Goal: Information Seeking & Learning: Learn about a topic

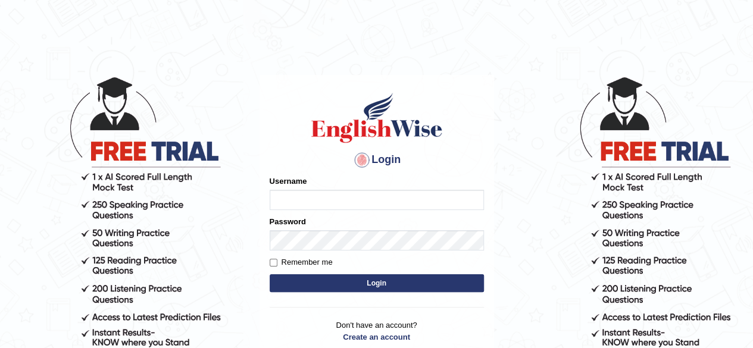
type input "Shamim"
click at [329, 285] on button "Login" at bounding box center [377, 283] width 214 height 18
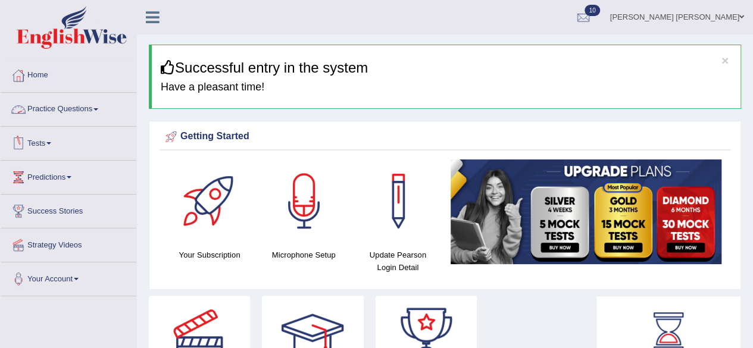
click at [98, 110] on span at bounding box center [95, 109] width 5 height 2
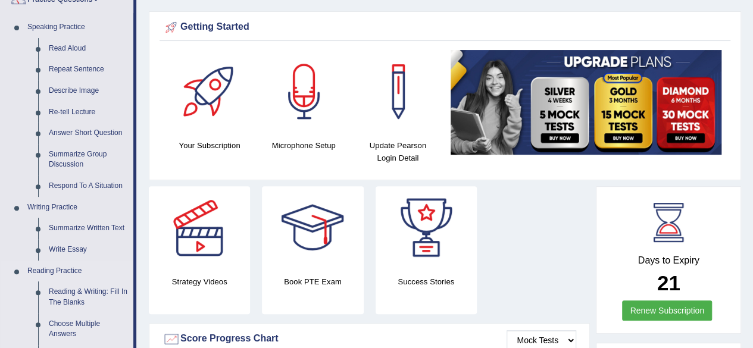
scroll to position [179, 0]
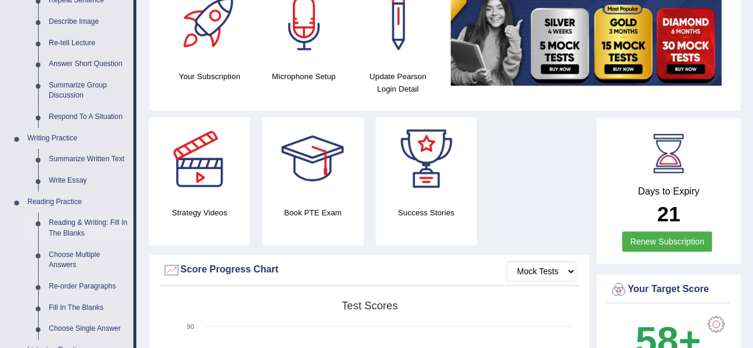
click at [106, 224] on link "Reading & Writing: Fill In The Blanks" at bounding box center [88, 228] width 90 height 32
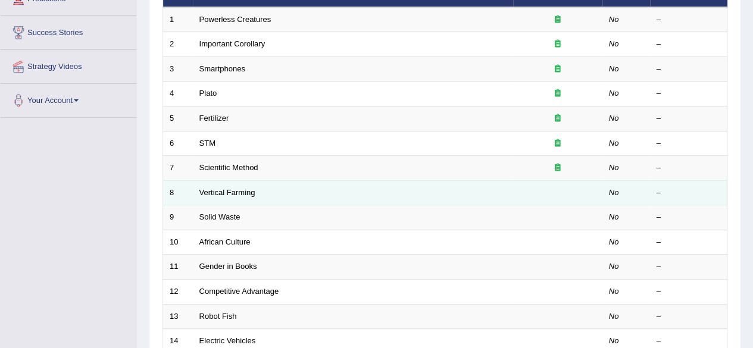
scroll to position [119, 0]
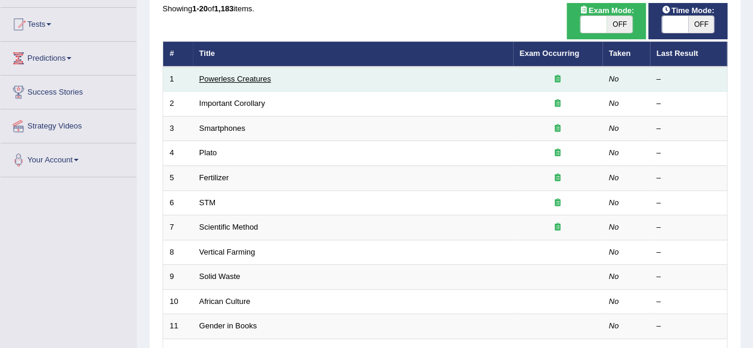
click at [257, 79] on link "Powerless Creatures" at bounding box center [235, 78] width 72 height 9
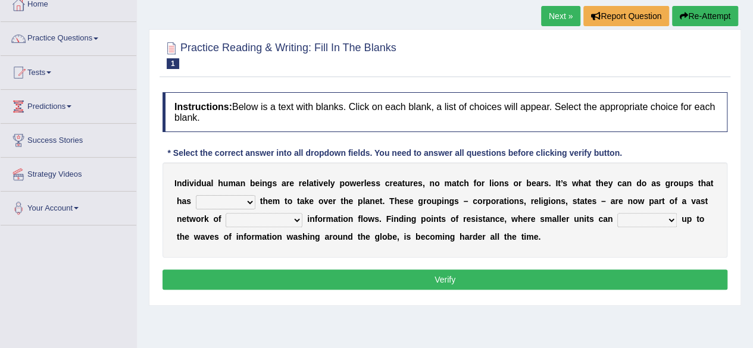
scroll to position [60, 0]
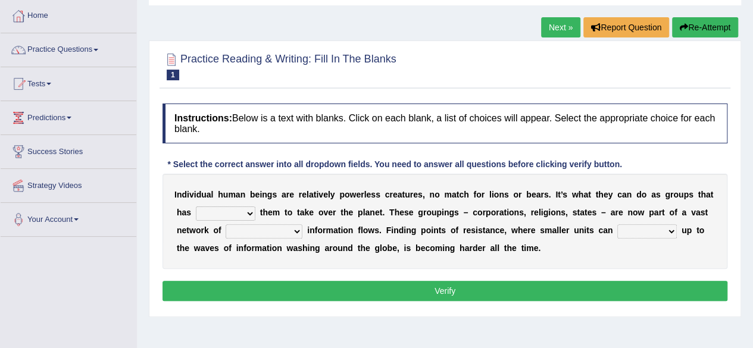
click at [255, 215] on b at bounding box center [257, 213] width 5 height 10
click at [248, 211] on select "enabled contended embodied conjured" at bounding box center [226, 214] width 60 height 14
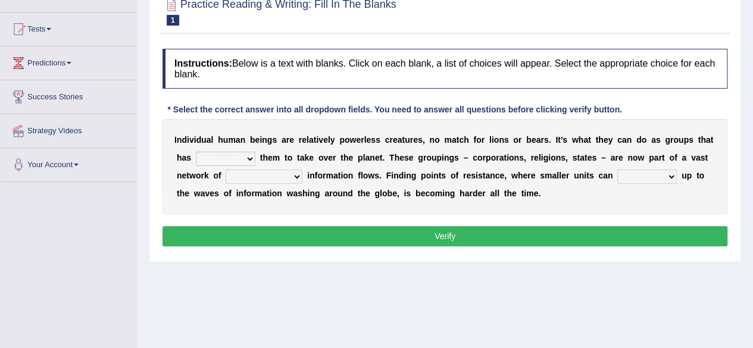
scroll to position [179, 0]
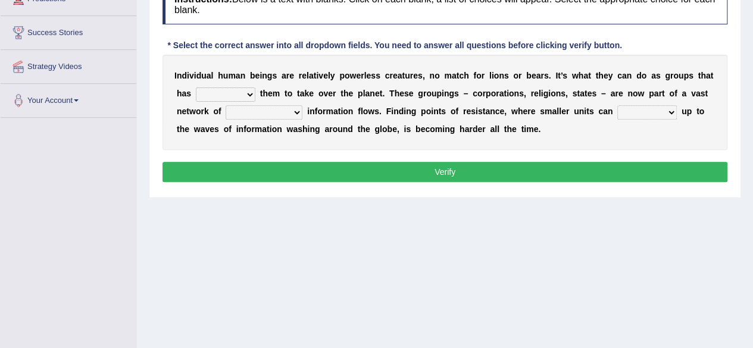
click at [252, 93] on select "enabled contended embodied conjured" at bounding box center [226, 94] width 60 height 14
select select "enabled"
click at [196, 87] on select "enabled contended embodied conjured" at bounding box center [226, 94] width 60 height 14
click at [297, 110] on select "interconnected overlapping fastened exploited" at bounding box center [264, 112] width 77 height 14
select select "interconnected"
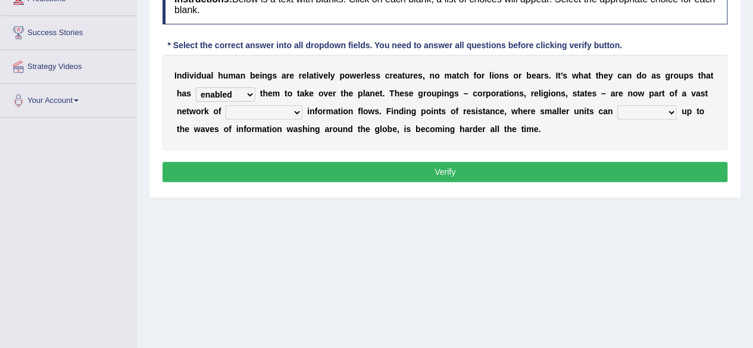
click at [226, 105] on select "interconnected overlapping fastened exploited" at bounding box center [264, 112] width 77 height 14
click at [666, 110] on select "stand raise hail pump" at bounding box center [647, 112] width 60 height 14
select select "raise"
click at [617, 105] on select "stand raise hail pump" at bounding box center [647, 112] width 60 height 14
click at [609, 164] on button "Verify" at bounding box center [444, 172] width 565 height 20
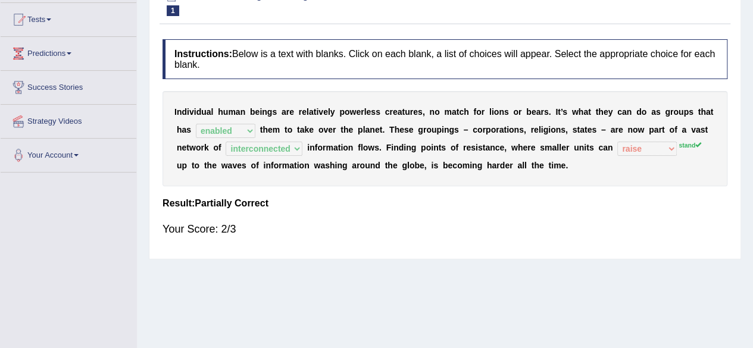
scroll to position [60, 0]
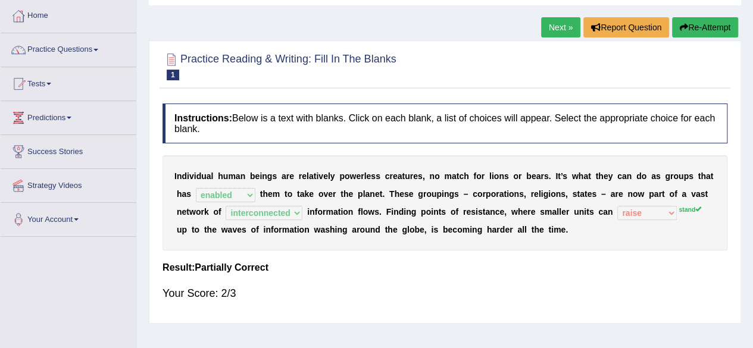
click at [564, 22] on link "Next »" at bounding box center [560, 27] width 39 height 20
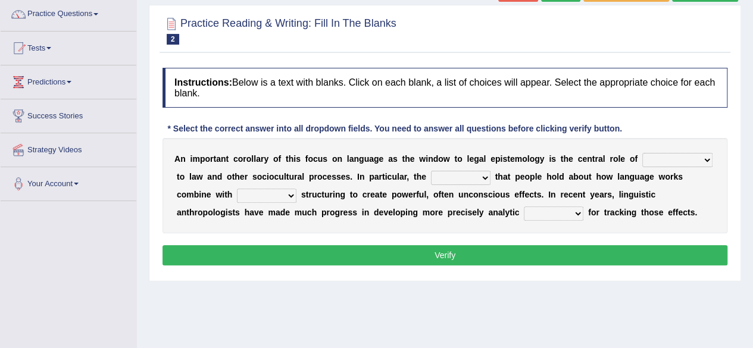
scroll to position [179, 0]
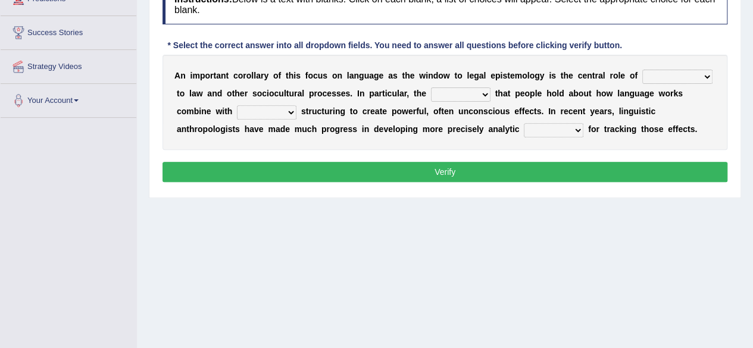
click at [702, 76] on select "discourse epoch dialect acquaintance" at bounding box center [677, 77] width 70 height 14
select select "acquaintance"
click at [642, 70] on select "discourse epoch dialect acquaintance" at bounding box center [677, 77] width 70 height 14
click at [483, 93] on select "deviation besmirch consent ideas" at bounding box center [461, 94] width 60 height 14
select select "ideas"
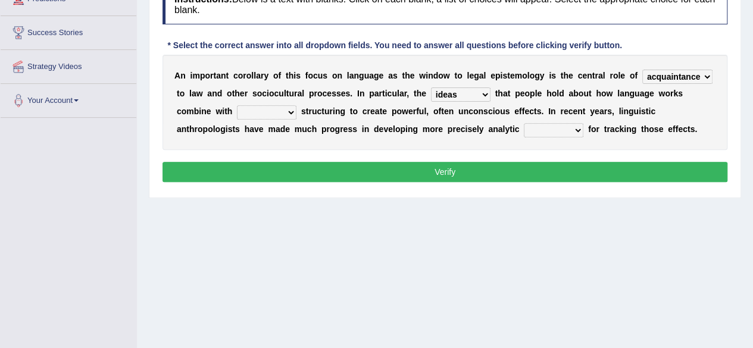
click at [431, 87] on select "deviation besmirch consent ideas" at bounding box center [461, 94] width 60 height 14
click at [287, 112] on select "mandatory linguistic legitimate customary" at bounding box center [267, 112] width 60 height 14
select select "legitimate"
click at [237, 105] on select "mandatory linguistic legitimate customary" at bounding box center [267, 112] width 60 height 14
click at [582, 128] on select "tools appetite albums stroke" at bounding box center [554, 130] width 60 height 14
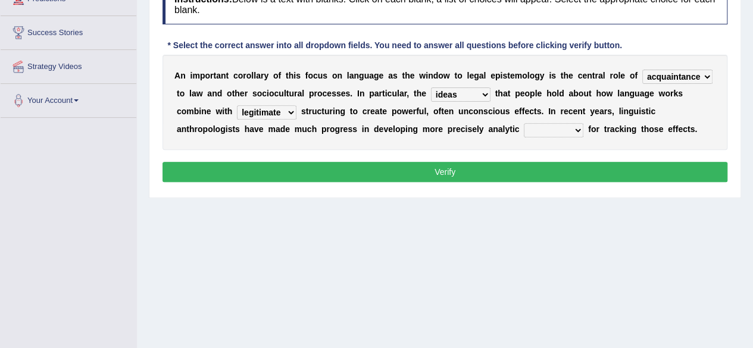
select select "tools"
click at [524, 123] on select "tools appetite albums stroke" at bounding box center [554, 130] width 60 height 14
click at [539, 176] on button "Verify" at bounding box center [444, 172] width 565 height 20
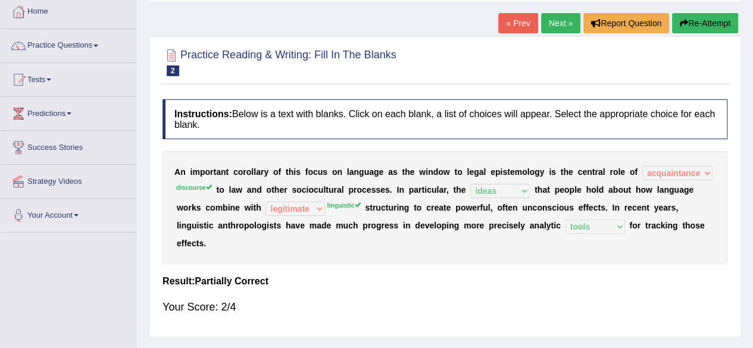
scroll to position [0, 0]
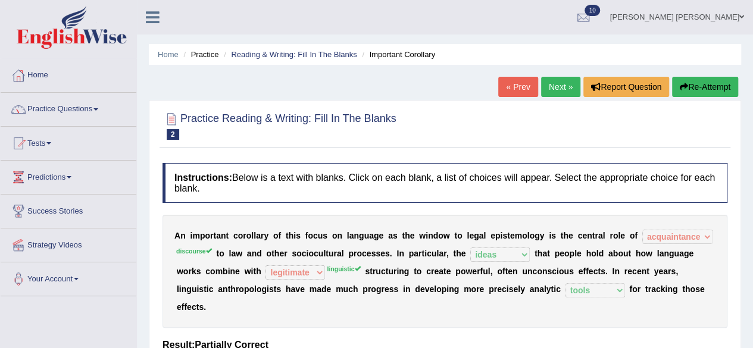
click at [552, 82] on link "Next »" at bounding box center [560, 87] width 39 height 20
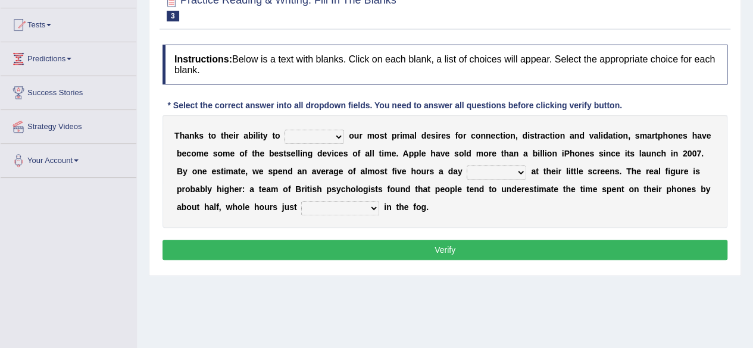
scroll to position [119, 0]
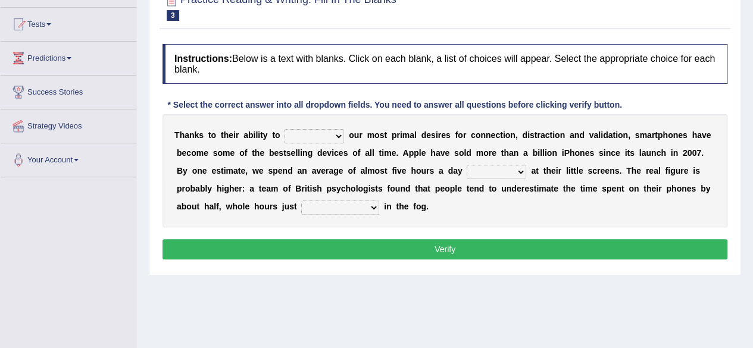
click at [336, 137] on select "hijack describe sharpen conserve" at bounding box center [314, 136] width 60 height 14
select select "describe"
click at [284, 129] on select "hijack describe sharpen conserve" at bounding box center [314, 136] width 60 height 14
click at [519, 168] on select "watching waggling snoring staring" at bounding box center [497, 172] width 60 height 14
select select "snoring"
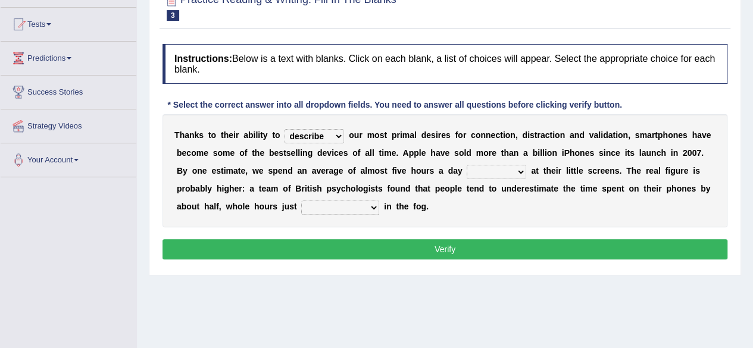
click at [467, 165] on select "watching waggling snoring staring" at bounding box center [497, 172] width 60 height 14
click at [373, 205] on select "has evaporated evaporating evaporate evaporates" at bounding box center [340, 208] width 78 height 14
select select "evaporating"
click at [301, 201] on select "has evaporated evaporating evaporate evaporates" at bounding box center [340, 208] width 78 height 14
click at [351, 251] on button "Verify" at bounding box center [444, 249] width 565 height 20
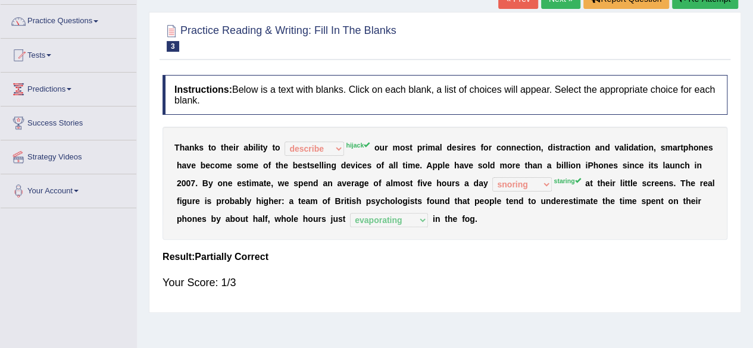
scroll to position [0, 0]
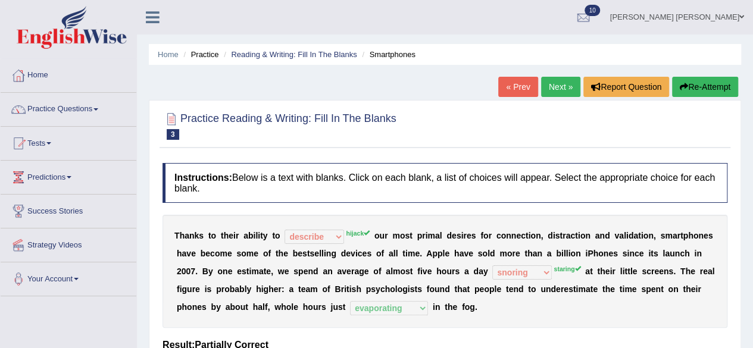
click at [559, 85] on link "Next »" at bounding box center [560, 87] width 39 height 20
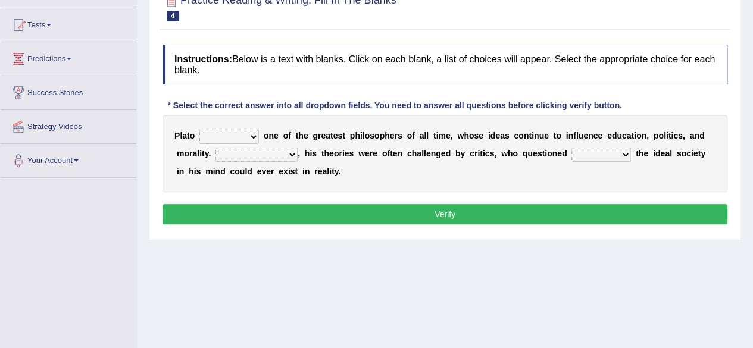
scroll to position [119, 0]
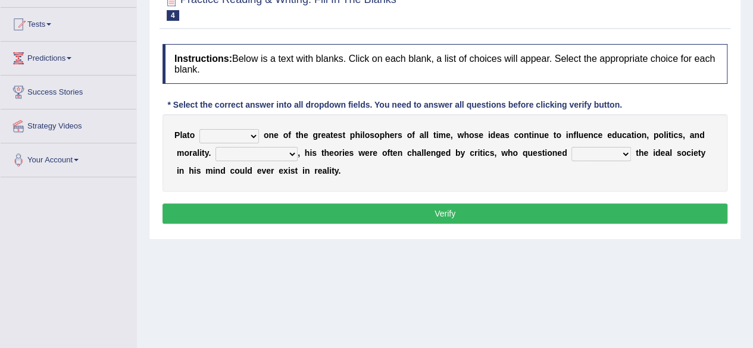
click at [254, 133] on select "keeps comes claims remains" at bounding box center [229, 136] width 60 height 14
click at [365, 179] on div "P l a t o keeps comes claims remains o n e o f t h e g r e a t e s t p h i l o …" at bounding box center [444, 152] width 565 height 77
click at [292, 154] on select "Notwithstanding So However Whatever" at bounding box center [256, 154] width 82 height 14
select select "However"
click at [215, 147] on select "Notwithstanding So However Whatever" at bounding box center [256, 154] width 82 height 14
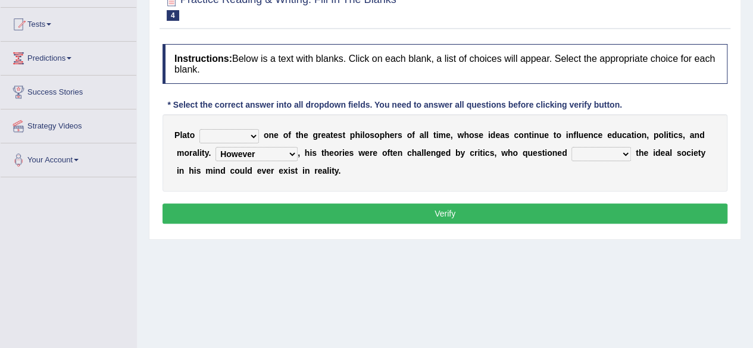
click at [623, 152] on select "which what that whether" at bounding box center [601, 154] width 60 height 14
select select "that"
click at [571, 147] on select "which what that whether" at bounding box center [601, 154] width 60 height 14
click at [251, 135] on select "keeps comes claims remains" at bounding box center [229, 136] width 60 height 14
select select "claims"
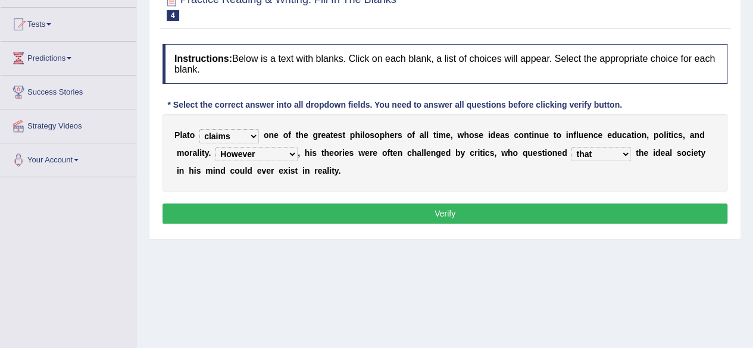
click at [199, 129] on select "keeps comes claims remains" at bounding box center [229, 136] width 60 height 14
click at [284, 208] on button "Verify" at bounding box center [444, 214] width 565 height 20
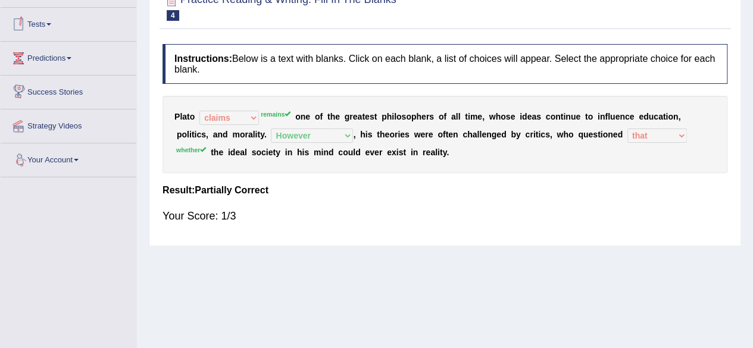
scroll to position [0, 0]
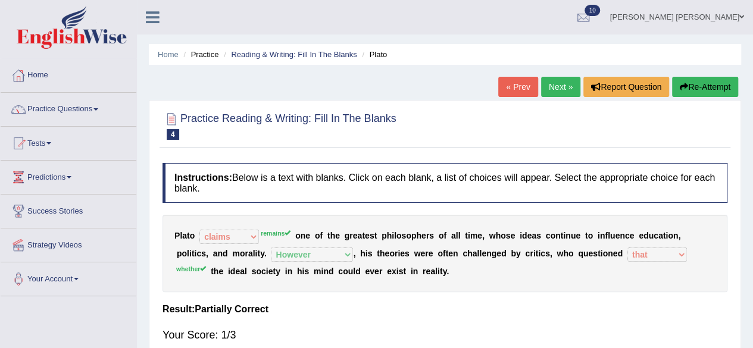
click at [555, 87] on link "Next »" at bounding box center [560, 87] width 39 height 20
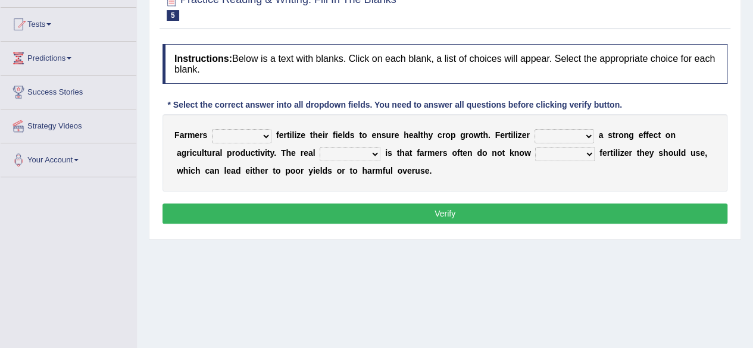
click at [264, 135] on select "must should need can" at bounding box center [242, 136] width 60 height 14
select select "should"
click at [212, 129] on select "must should need can" at bounding box center [242, 136] width 60 height 14
click at [584, 135] on select "has had have having" at bounding box center [564, 136] width 60 height 14
select select "has"
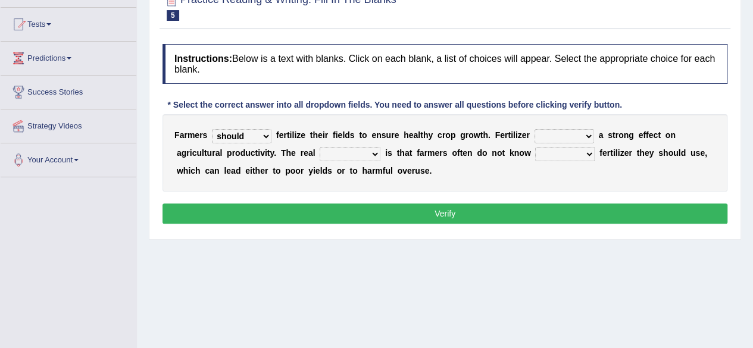
click at [534, 129] on select "has had have having" at bounding box center [564, 136] width 60 height 14
click at [374, 155] on select "problem question conclusion answer" at bounding box center [350, 154] width 61 height 14
click at [590, 150] on select "how much how many however so much" at bounding box center [565, 154] width 60 height 14
select select "how much"
click at [535, 147] on select "how much how many however so much" at bounding box center [565, 154] width 60 height 14
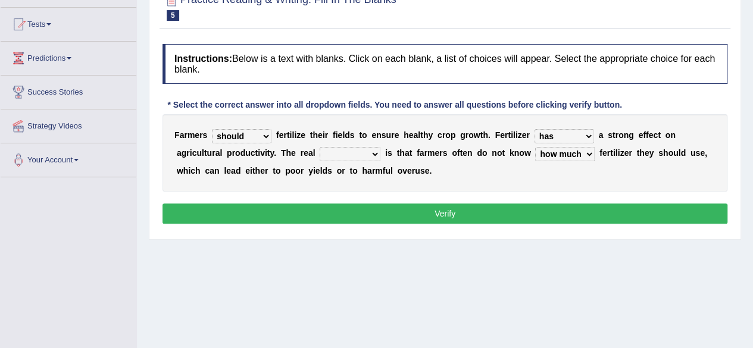
click at [372, 152] on select "problem question conclusion answer" at bounding box center [350, 154] width 61 height 14
select select "problem"
click at [320, 147] on select "problem question conclusion answer" at bounding box center [350, 154] width 61 height 14
click at [369, 208] on button "Verify" at bounding box center [444, 214] width 565 height 20
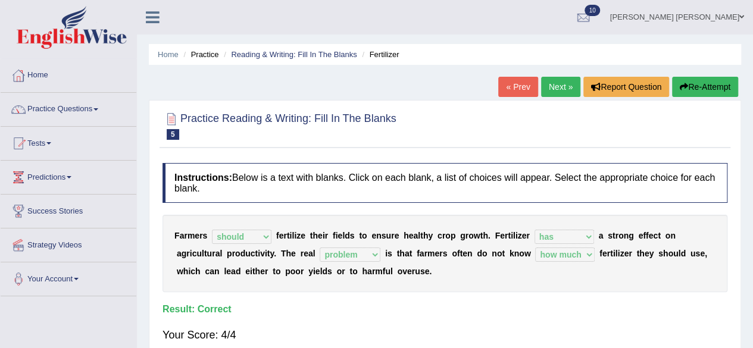
click at [556, 87] on link "Next »" at bounding box center [560, 87] width 39 height 20
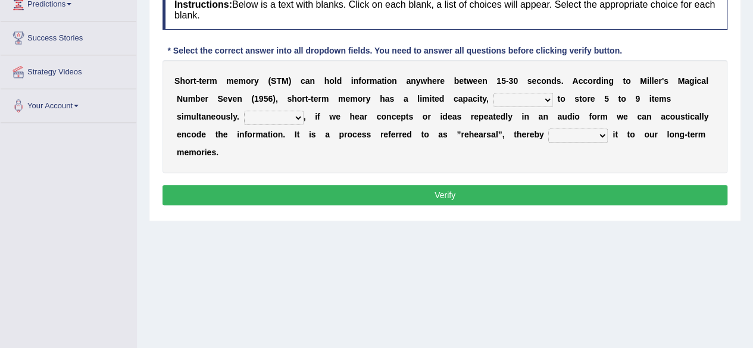
scroll to position [179, 0]
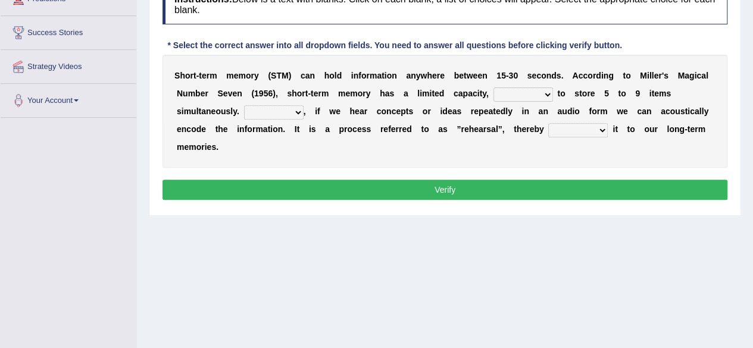
click at [543, 92] on select "being able is able be able unable" at bounding box center [523, 94] width 60 height 14
select select "being able"
click at [493, 87] on select "being able is able be able unable" at bounding box center [523, 94] width 60 height 14
click at [299, 110] on select "However So Moreover Therefore" at bounding box center [274, 112] width 60 height 14
select select "However"
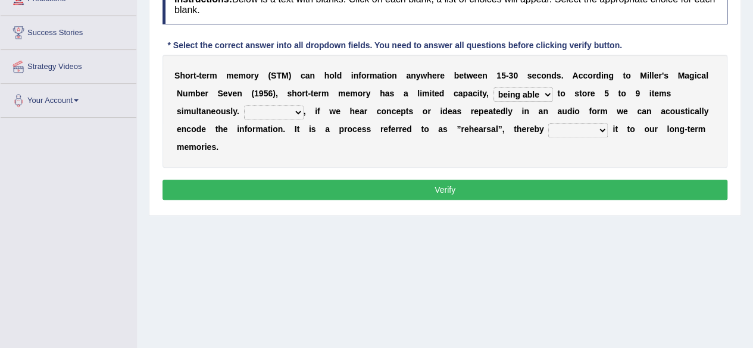
click at [244, 105] on select "However So Moreover Therefore" at bounding box center [274, 112] width 60 height 14
click at [601, 132] on select "commit commits commiting commited" at bounding box center [578, 130] width 60 height 14
select select "commits"
click at [548, 123] on select "commit commits commiting commited" at bounding box center [578, 130] width 60 height 14
click at [531, 190] on button "Verify" at bounding box center [444, 190] width 565 height 20
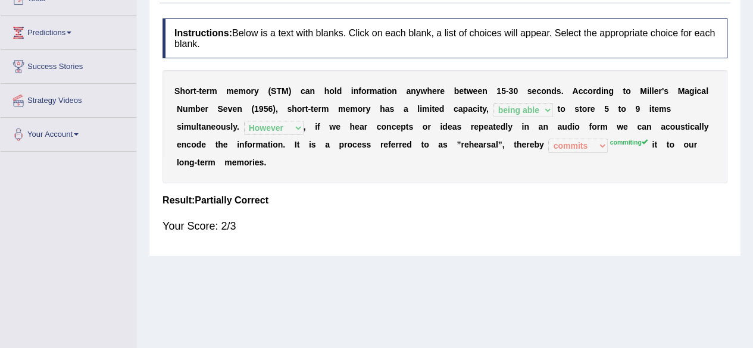
scroll to position [0, 0]
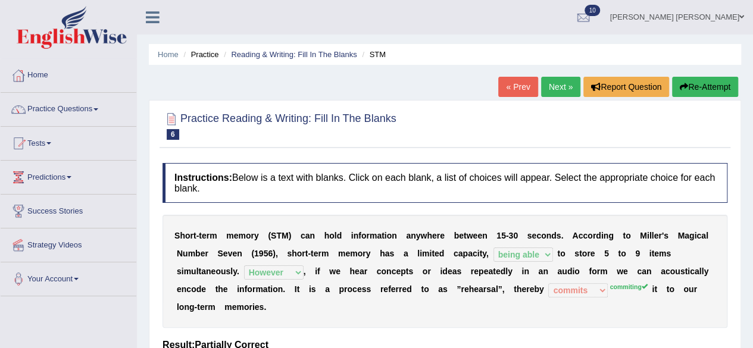
click at [549, 87] on link "Next »" at bounding box center [560, 87] width 39 height 20
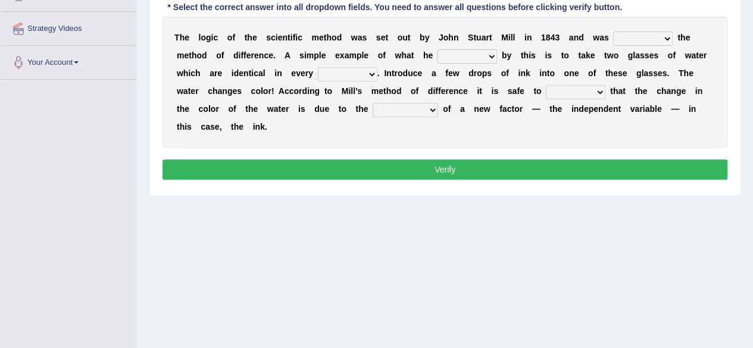
scroll to position [157, 0]
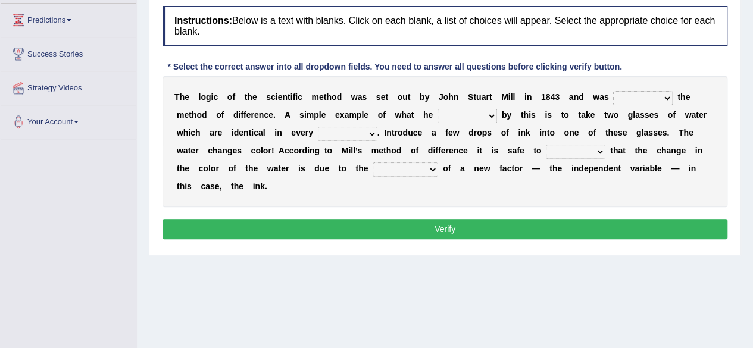
click at [668, 98] on select "pointed claimed demanded named" at bounding box center [643, 98] width 60 height 14
select select "pointed"
click at [613, 91] on select "pointed claimed demanded named" at bounding box center [643, 98] width 60 height 14
click at [668, 97] on select "pointed claimed demanded named" at bounding box center [643, 98] width 60 height 14
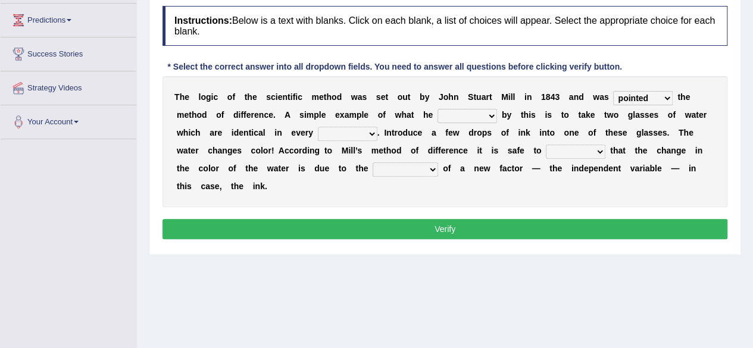
click at [494, 111] on select "capped charged found meant" at bounding box center [467, 116] width 60 height 14
select select "found"
click at [437, 109] on select "capped charged found meant" at bounding box center [467, 116] width 60 height 14
click at [370, 130] on select "thought identity measure respect" at bounding box center [348, 134] width 60 height 14
click at [318, 127] on select "thought identity measure respect" at bounding box center [348, 134] width 60 height 14
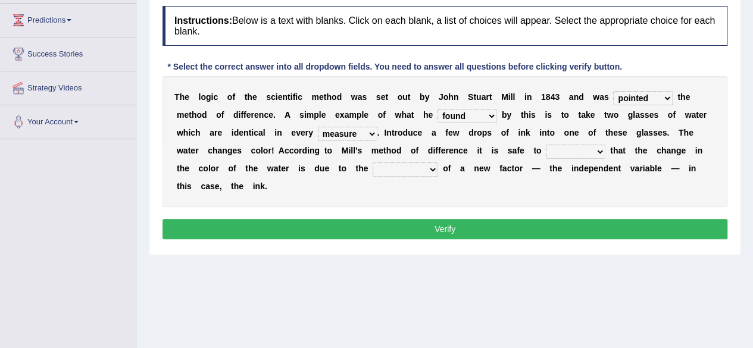
click at [370, 130] on select "thought identity measure respect" at bounding box center [348, 134] width 60 height 14
select select "identity"
click at [318, 127] on select "thought identity measure respect" at bounding box center [348, 134] width 60 height 14
click at [598, 151] on select "assume discuss prefer acclaim" at bounding box center [576, 152] width 60 height 14
select select "prefer"
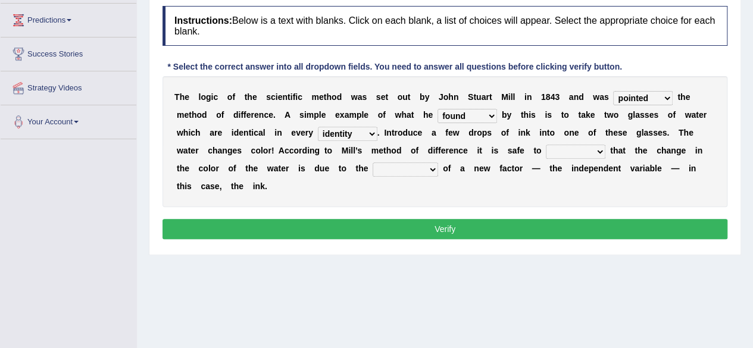
click at [546, 145] on select "assume discuss prefer acclaim" at bounding box center [576, 152] width 60 height 14
click at [430, 172] on select "introduction magnitude preparation purification" at bounding box center [405, 169] width 65 height 14
select select "purification"
click at [373, 162] on select "introduction magnitude preparation purification" at bounding box center [405, 169] width 65 height 14
click at [426, 226] on button "Verify" at bounding box center [444, 229] width 565 height 20
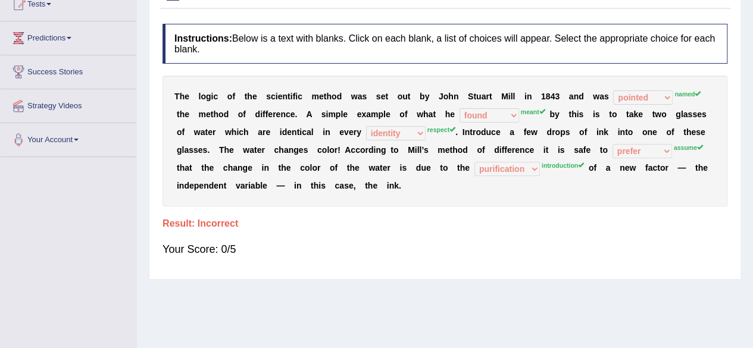
scroll to position [238, 0]
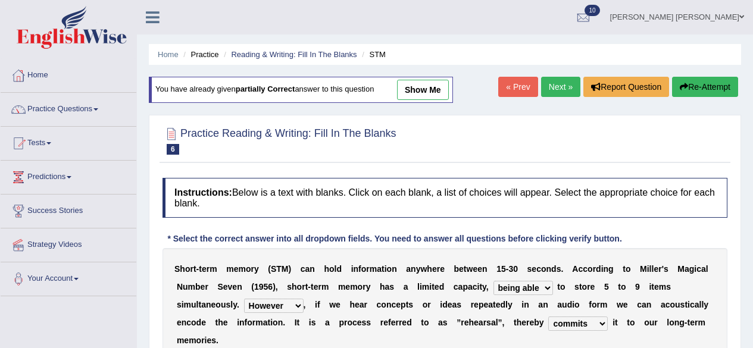
select select "being able"
select select "However"
select select "commits"
click at [93, 109] on link "Practice Questions" at bounding box center [69, 108] width 136 height 30
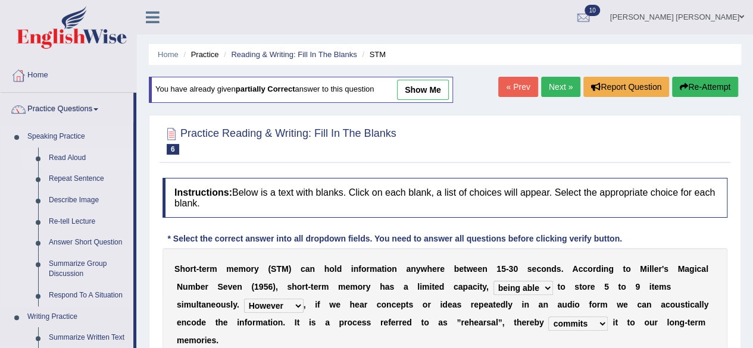
scroll to position [179, 0]
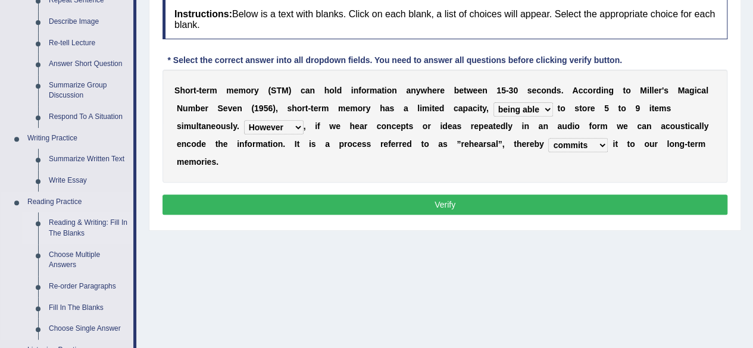
click at [103, 221] on link "Reading & Writing: Fill In The Blanks" at bounding box center [88, 228] width 90 height 32
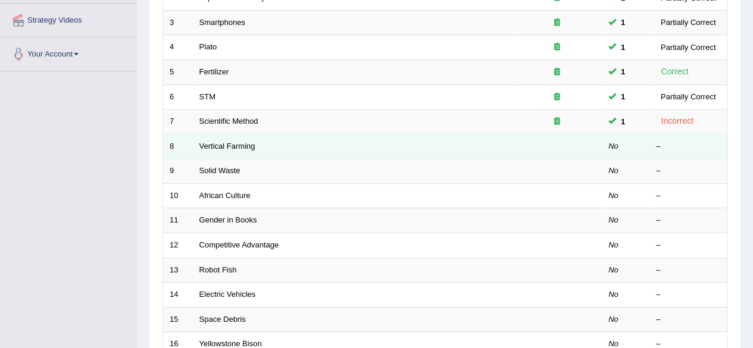
scroll to position [298, 0]
